Goal: Navigation & Orientation: Find specific page/section

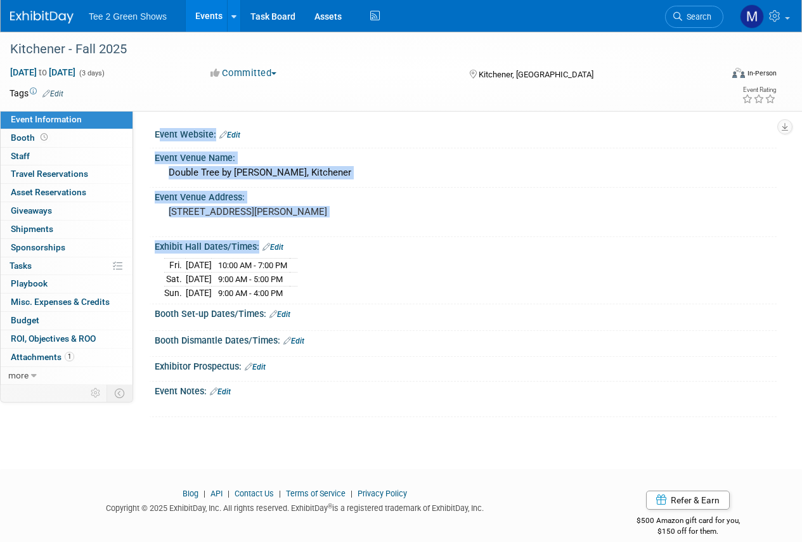
click at [390, 247] on div "Exhibit Hall Dates/Times: Edit" at bounding box center [466, 245] width 622 height 16
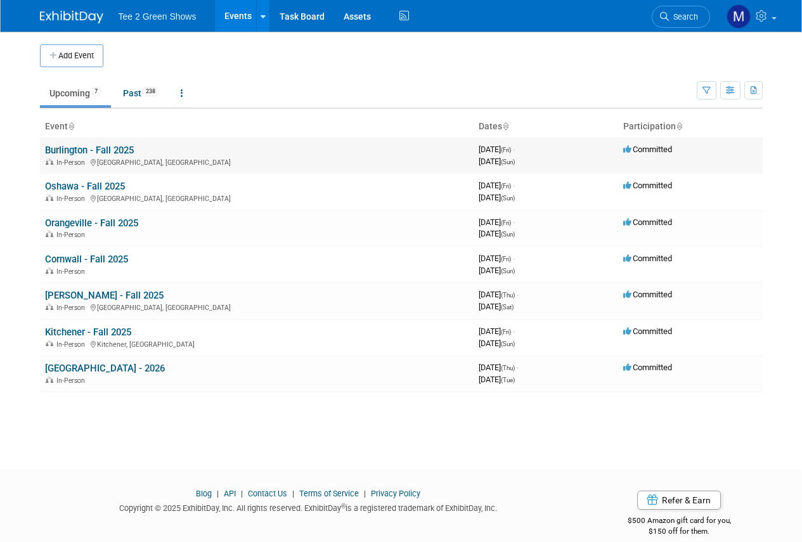
click at [121, 151] on link "Burlington - Fall 2025" at bounding box center [89, 149] width 89 height 11
